Goal: Information Seeking & Learning: Understand process/instructions

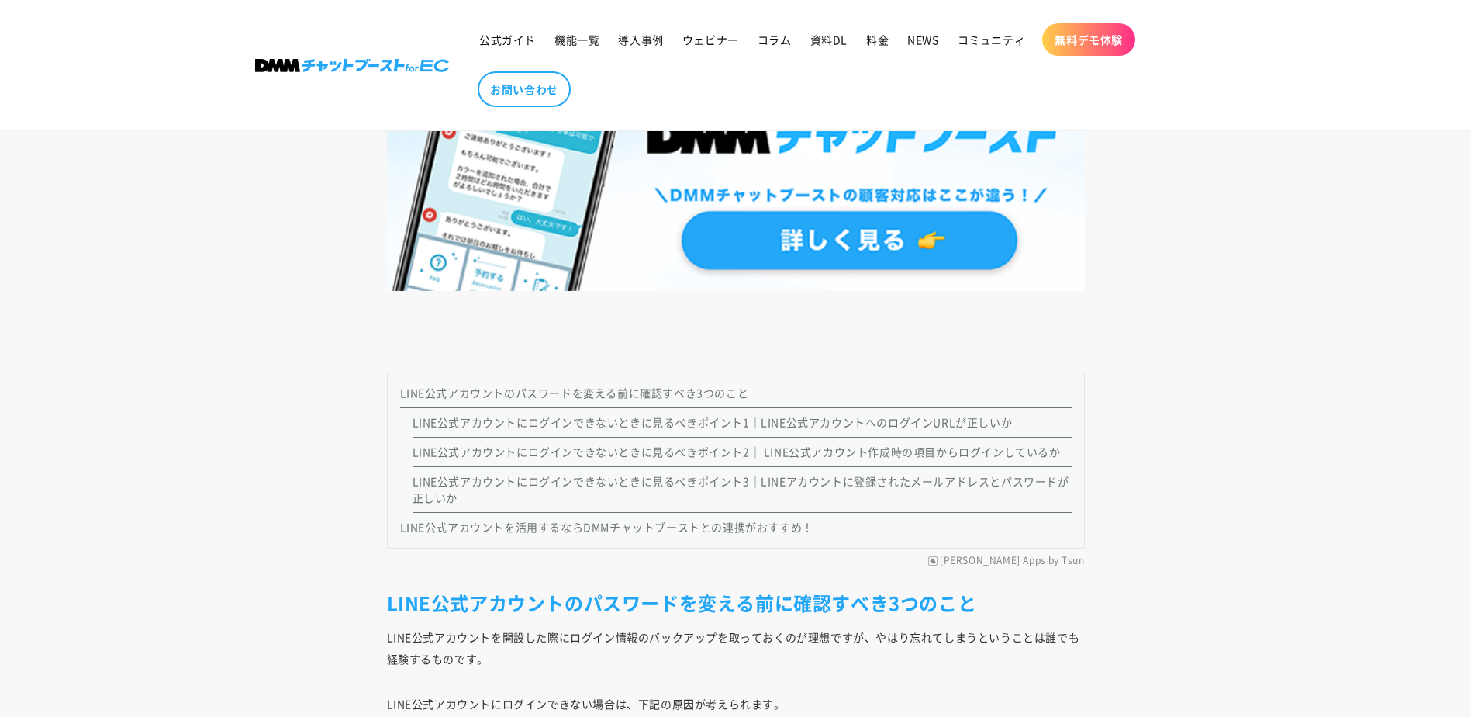
click at [568, 395] on link "LINE公式アカウントのパスワードを変える前に確認すべき3つのこと" at bounding box center [574, 393] width 349 height 16
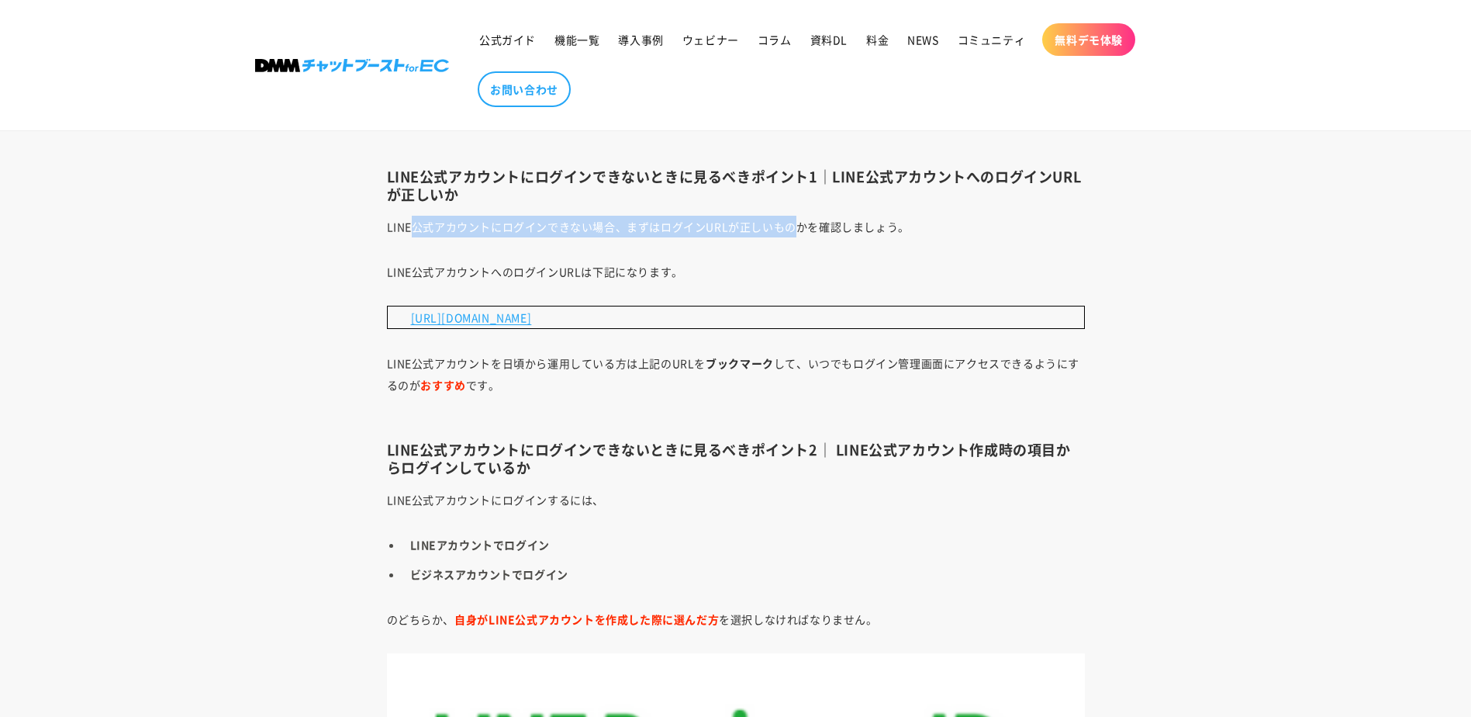
drag, startPoint x: 516, startPoint y: 240, endPoint x: 800, endPoint y: 233, distance: 283.9
click at [800, 233] on p "LINE公式アカウントにログインできない場合、まずはログインURLが正しいものかを確認しましょう。" at bounding box center [736, 227] width 698 height 22
drag, startPoint x: 800, startPoint y: 233, endPoint x: 678, endPoint y: 247, distance: 122.6
click at [465, 324] on link "[URL][DOMAIN_NAME]" at bounding box center [471, 317] width 121 height 16
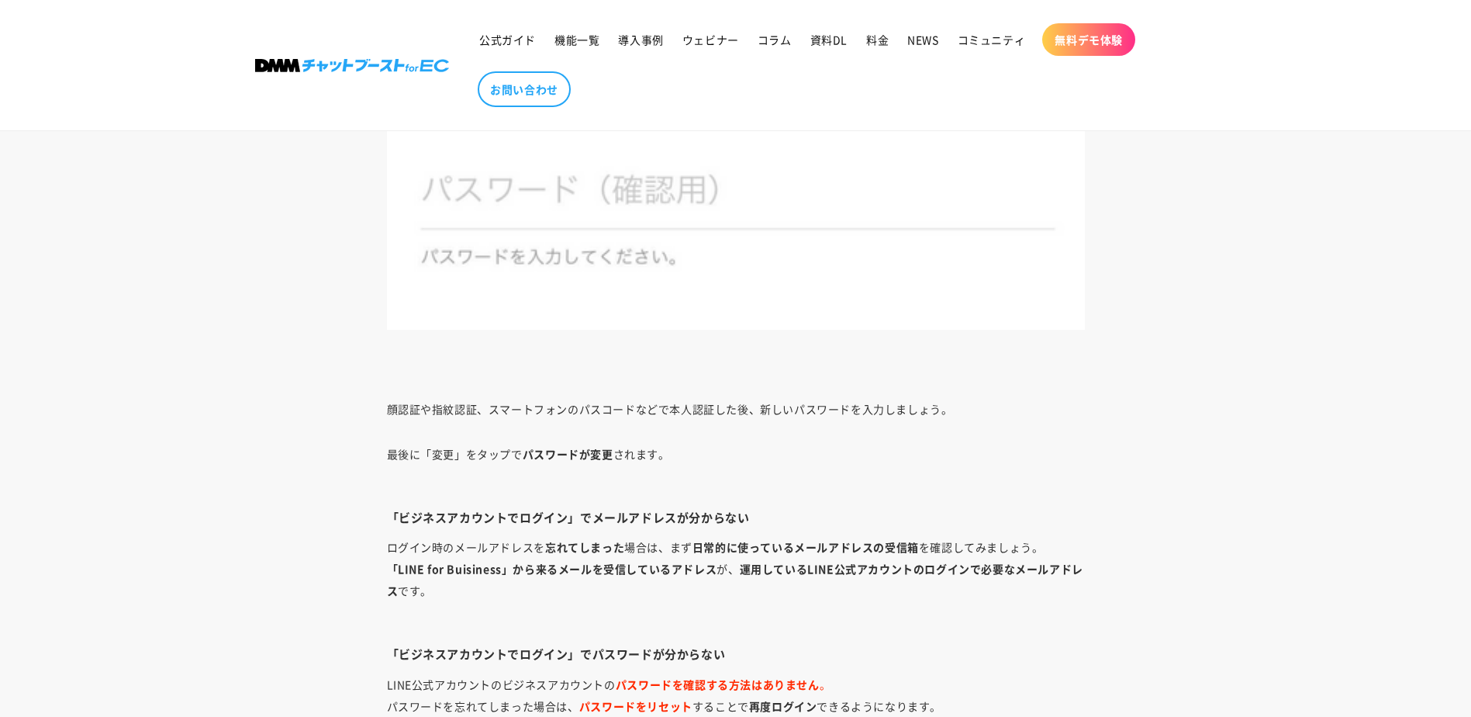
scroll to position [6899, 0]
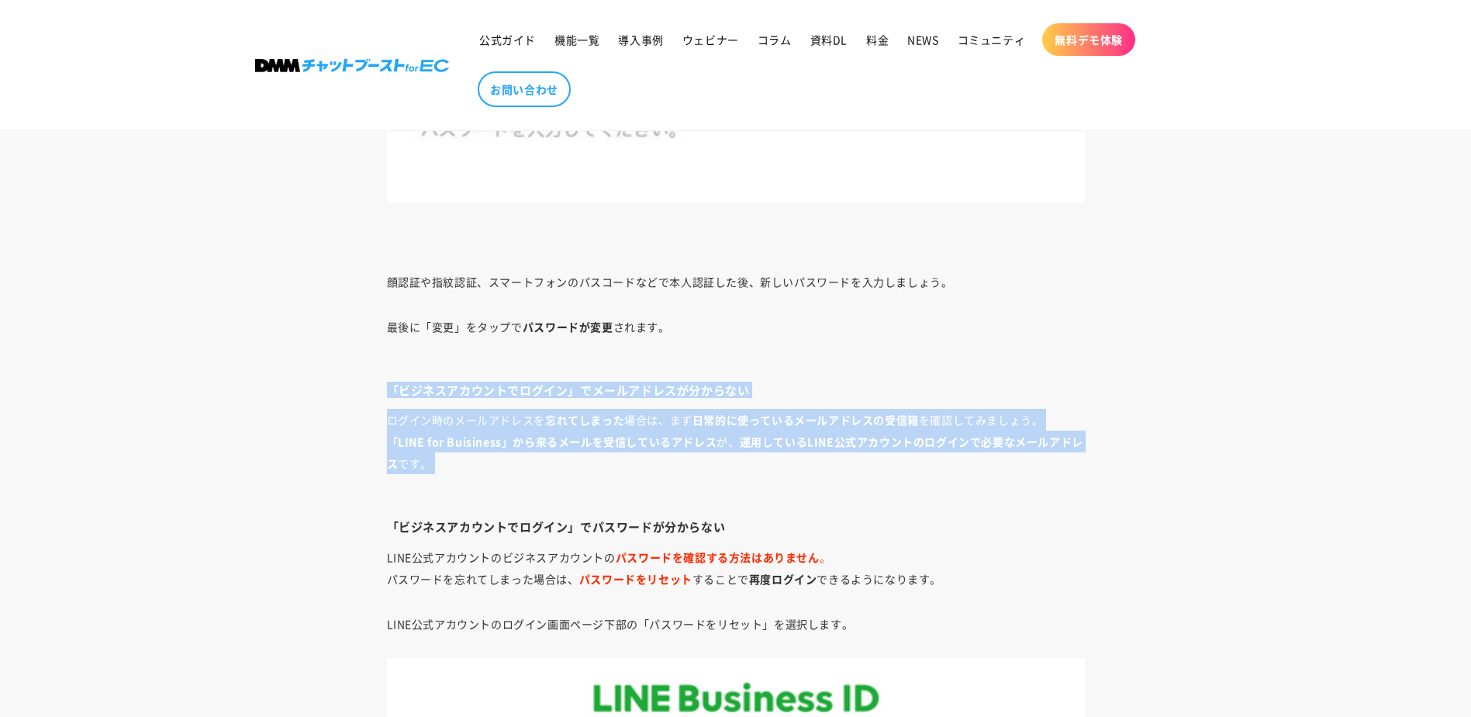
drag, startPoint x: 386, startPoint y: 378, endPoint x: 680, endPoint y: 490, distance: 314.4
drag, startPoint x: 680, startPoint y: 490, endPoint x: 545, endPoint y: 486, distance: 135.0
click at [544, 489] on p "ログイン時のメールアドレスを 忘れてしまった 場合は、まず 日常的に使っているメールアドレスの受信箱 を確認してみましょう。 「LINE for Buisin…" at bounding box center [736, 452] width 698 height 87
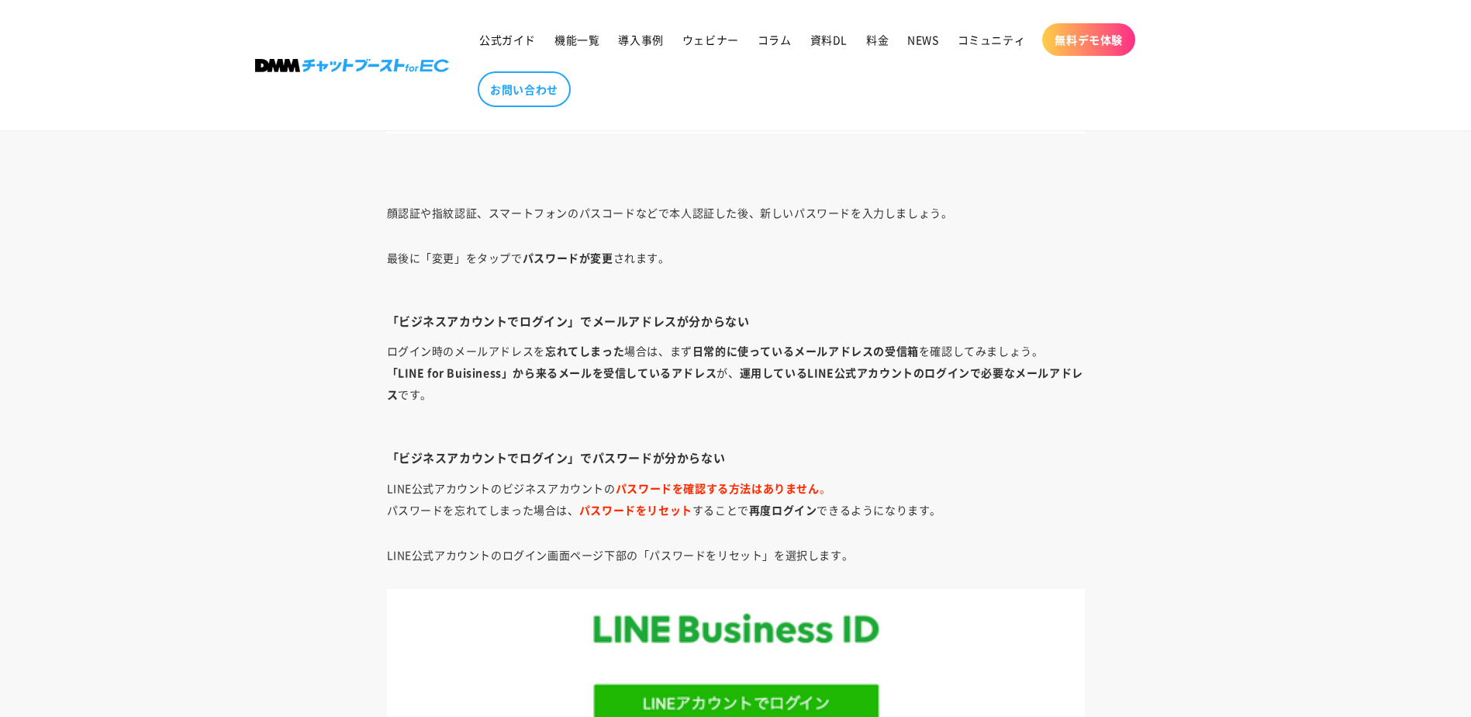
scroll to position [7003, 0]
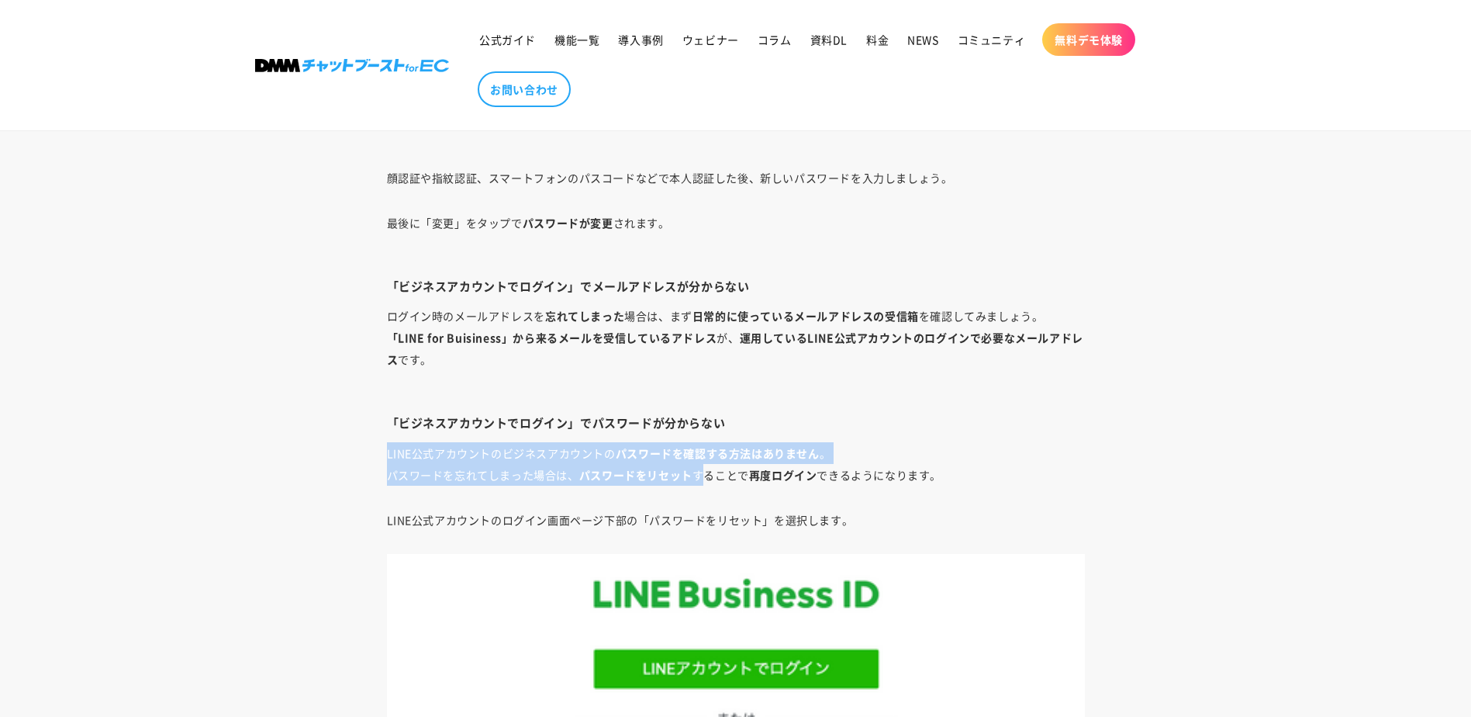
drag, startPoint x: 380, startPoint y: 453, endPoint x: 849, endPoint y: 470, distance: 469.5
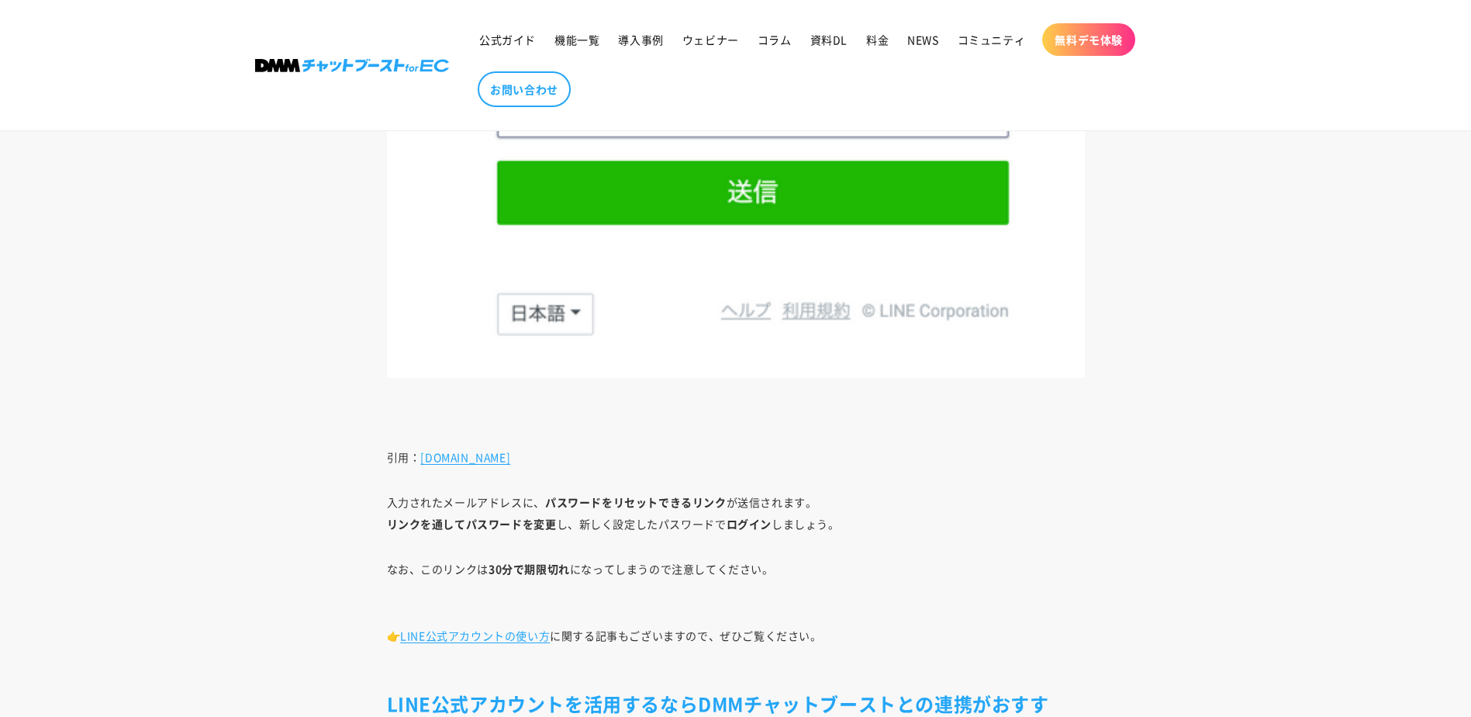
scroll to position [8450, 0]
